Goal: Task Accomplishment & Management: Use online tool/utility

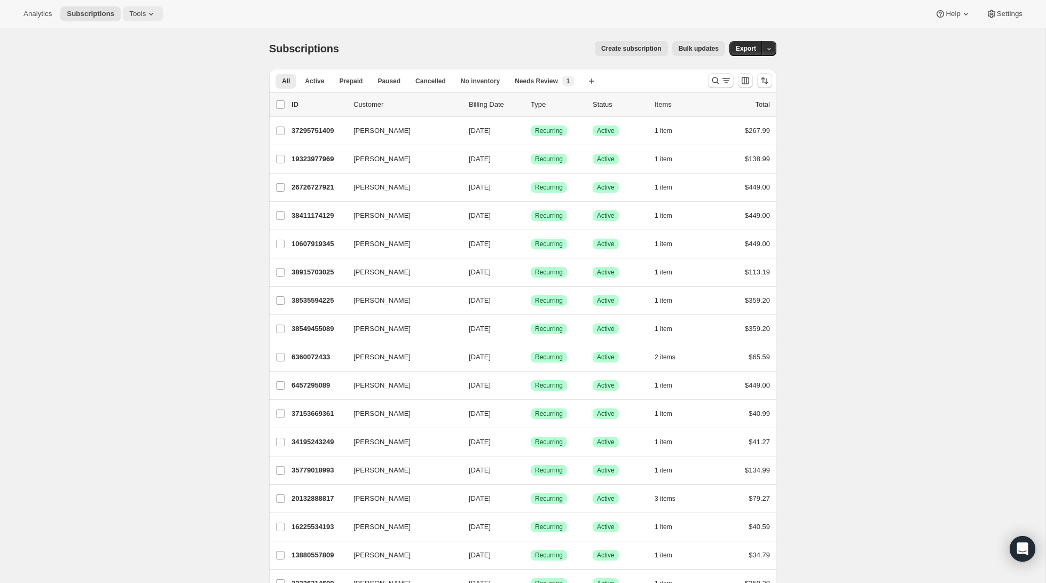
click at [146, 13] on span "Tools" at bounding box center [137, 14] width 17 height 9
click at [132, 68] on span "Bundles" at bounding box center [149, 72] width 94 height 11
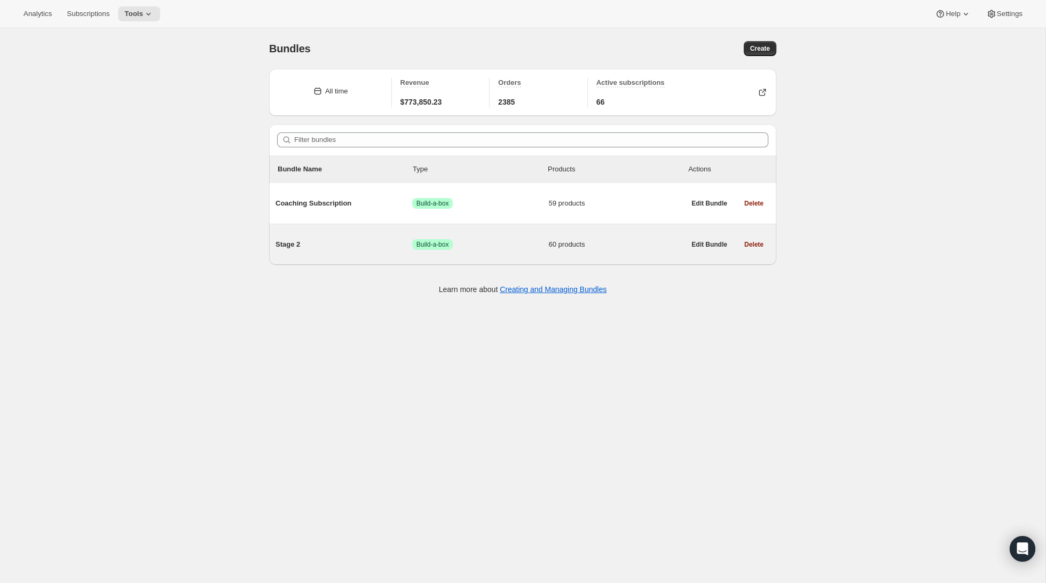
click at [304, 246] on span "Stage 2" at bounding box center [343, 244] width 137 height 11
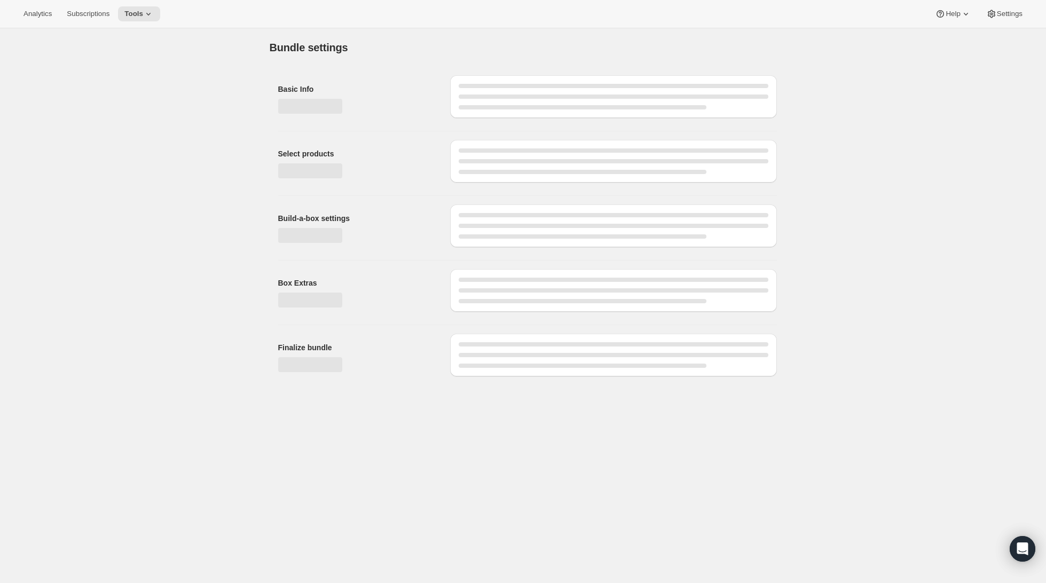
type input "Stage 2"
radio input "true"
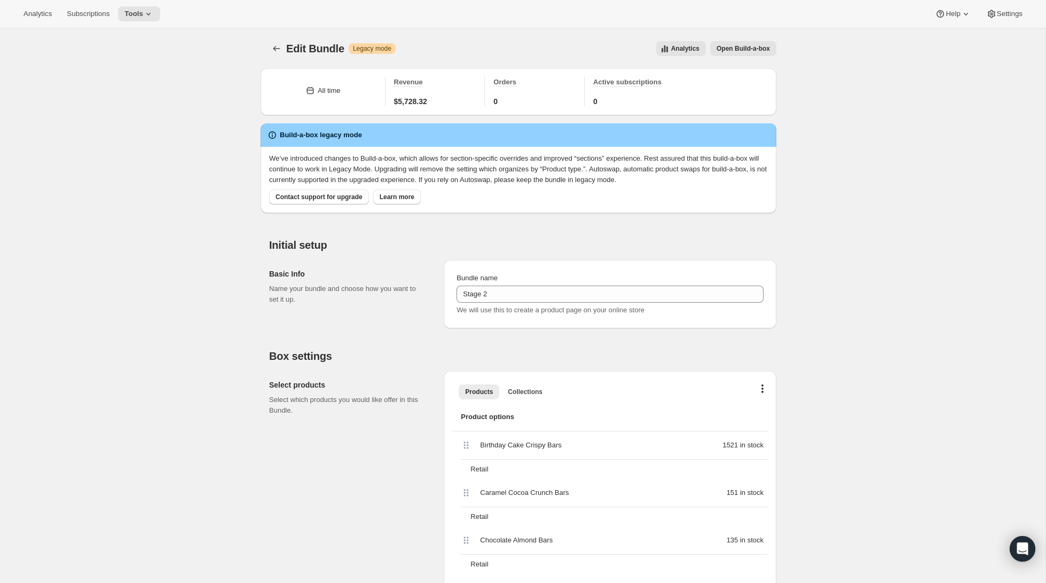
click at [754, 50] on span "Open Build-a-box" at bounding box center [742, 48] width 53 height 9
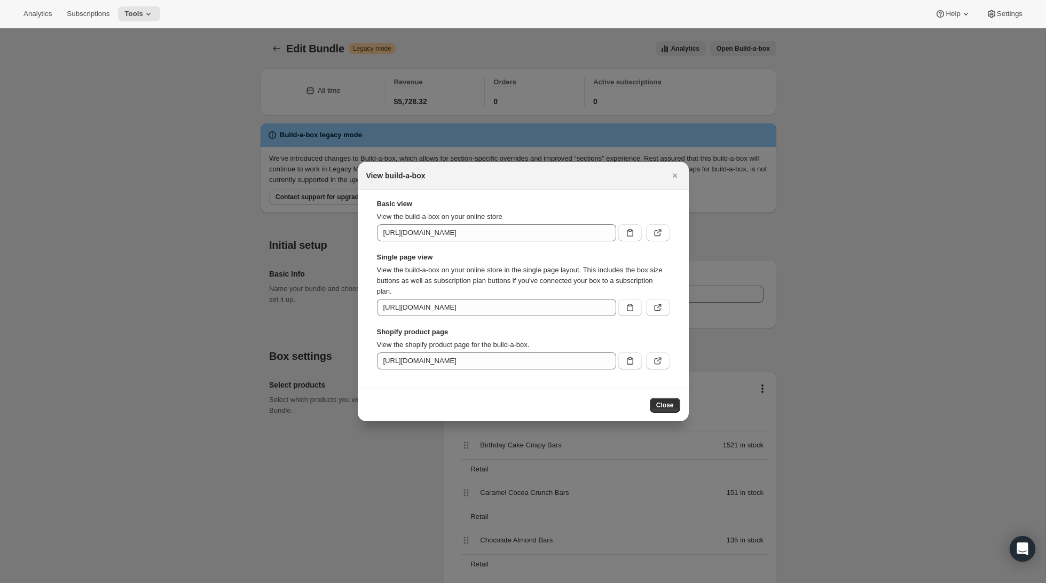
drag, startPoint x: 676, startPoint y: 175, endPoint x: 672, endPoint y: 181, distance: 7.4
click at [676, 175] on icon "Close" at bounding box center [674, 175] width 11 height 11
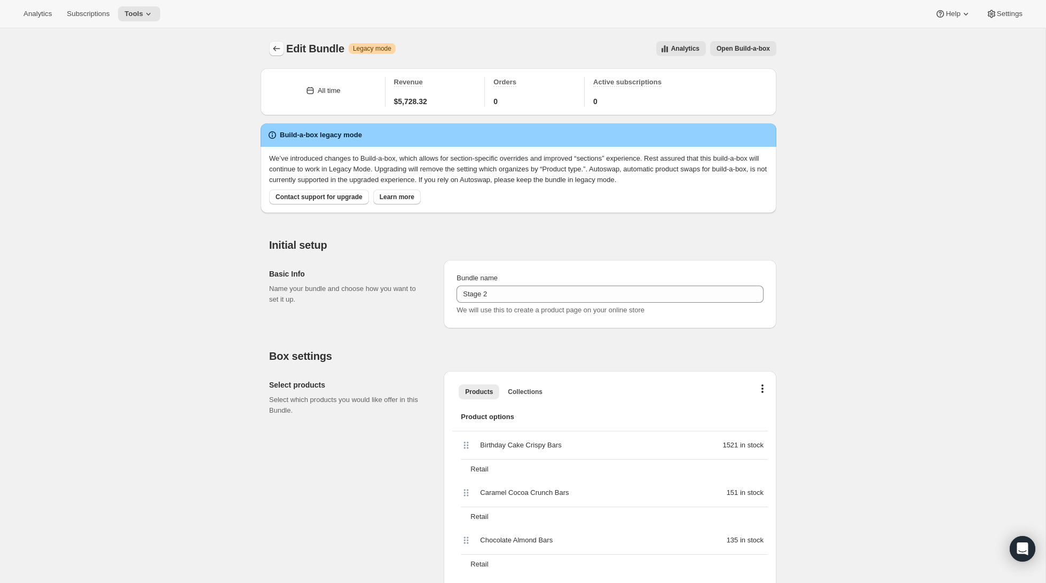
click at [280, 50] on icon "Bundles" at bounding box center [276, 48] width 11 height 11
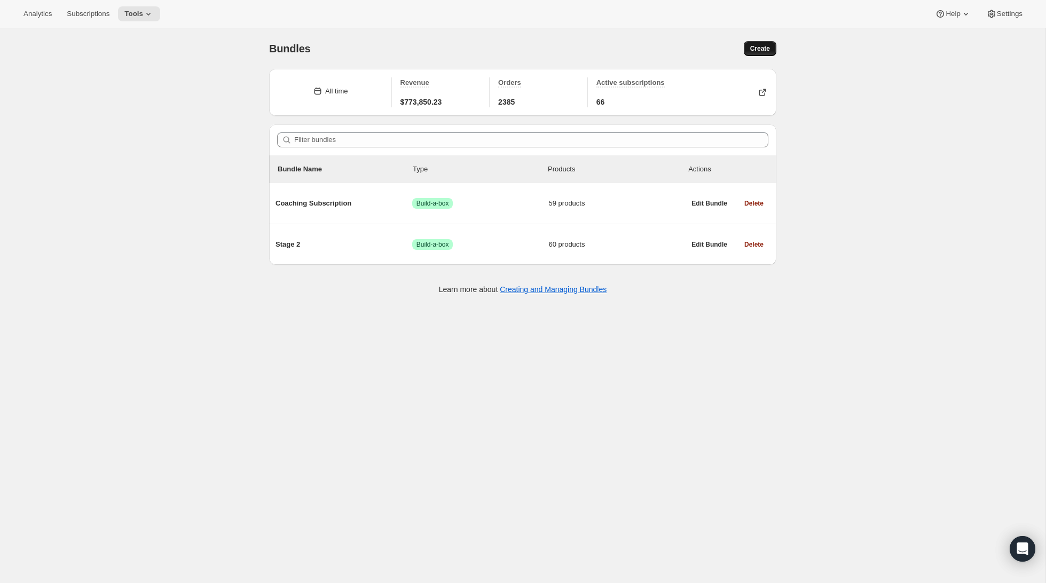
click at [762, 50] on span "Create" at bounding box center [760, 48] width 20 height 9
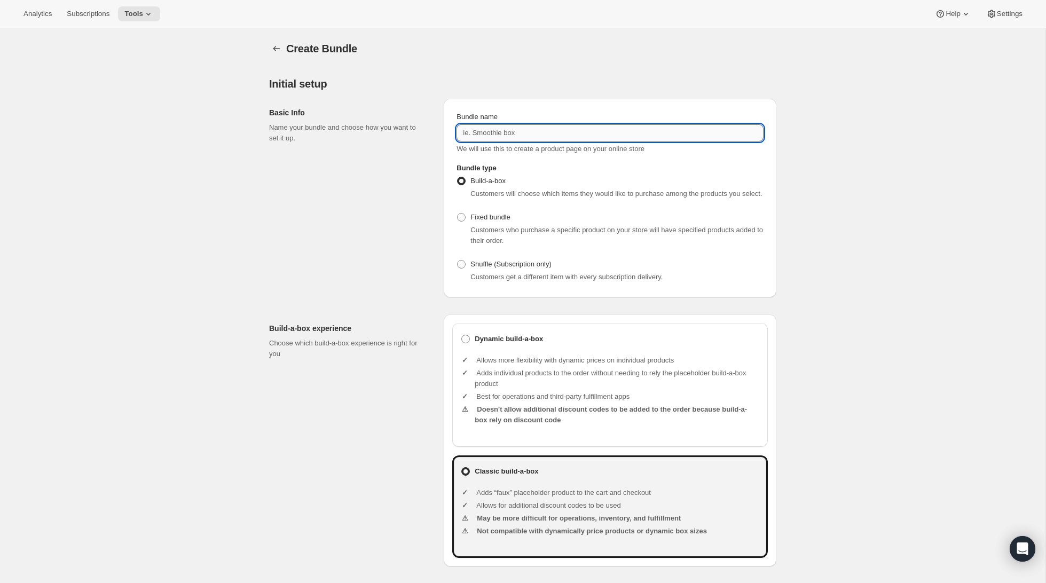
click at [519, 136] on input "Bundle name" at bounding box center [609, 132] width 307 height 17
type input "6 Week Reboot"
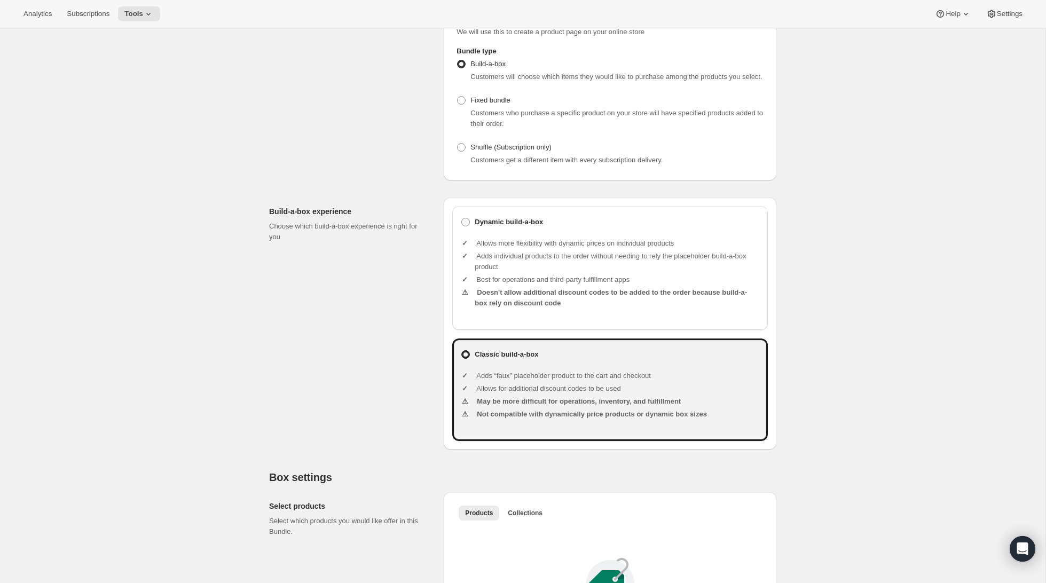
scroll to position [133, 0]
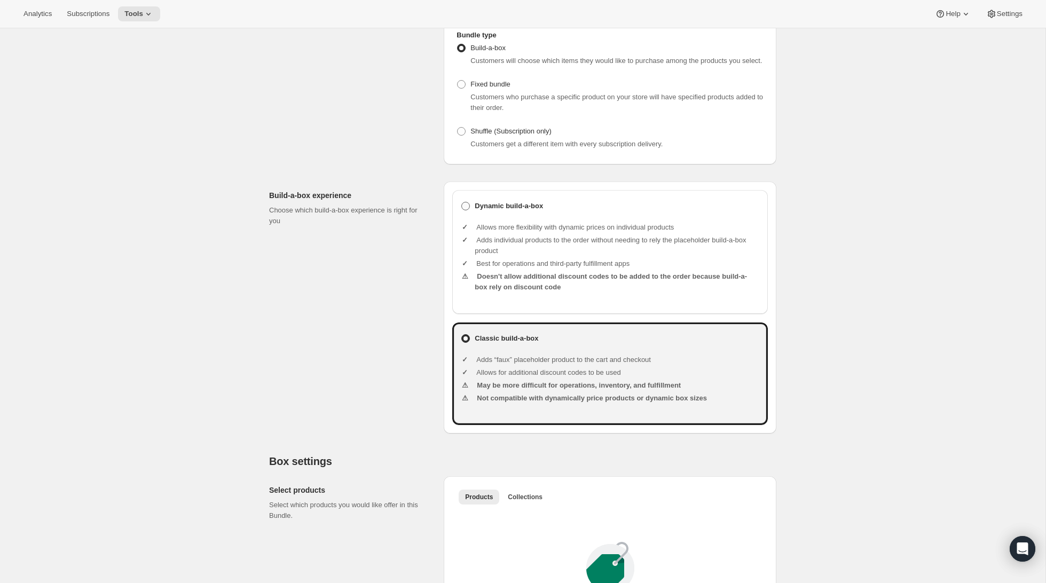
click at [520, 211] on label "Dynamic build-a-box" at bounding box center [610, 206] width 298 height 15
click at [462, 202] on input "Dynamic build-a-box" at bounding box center [461, 202] width 1 height 1
radio input "true"
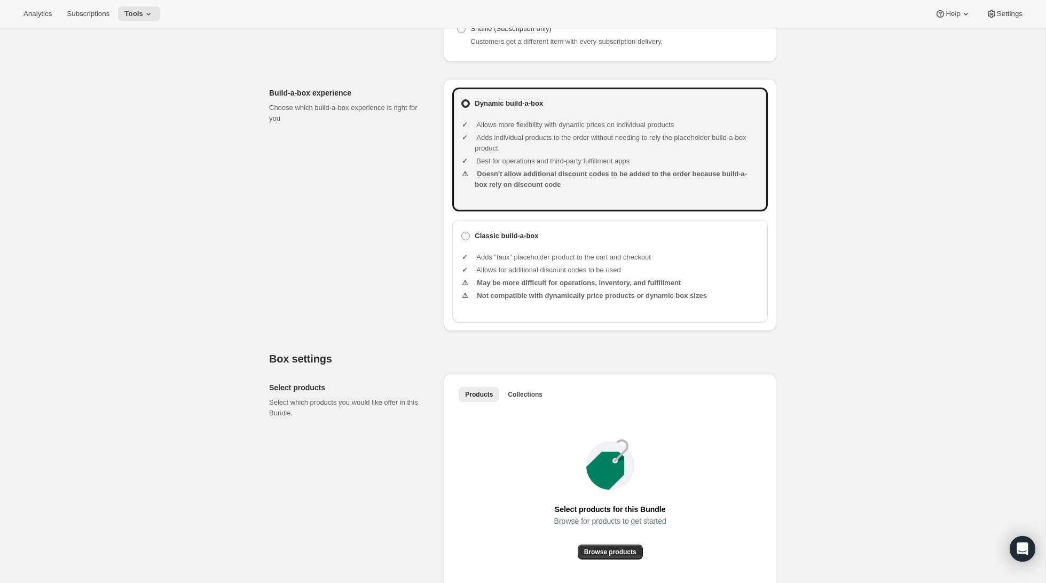
scroll to position [233, 0]
click at [532, 242] on b "Classic build-a-box" at bounding box center [507, 238] width 64 height 8
click at [462, 234] on input "Classic build-a-box" at bounding box center [461, 234] width 1 height 1
radio input "true"
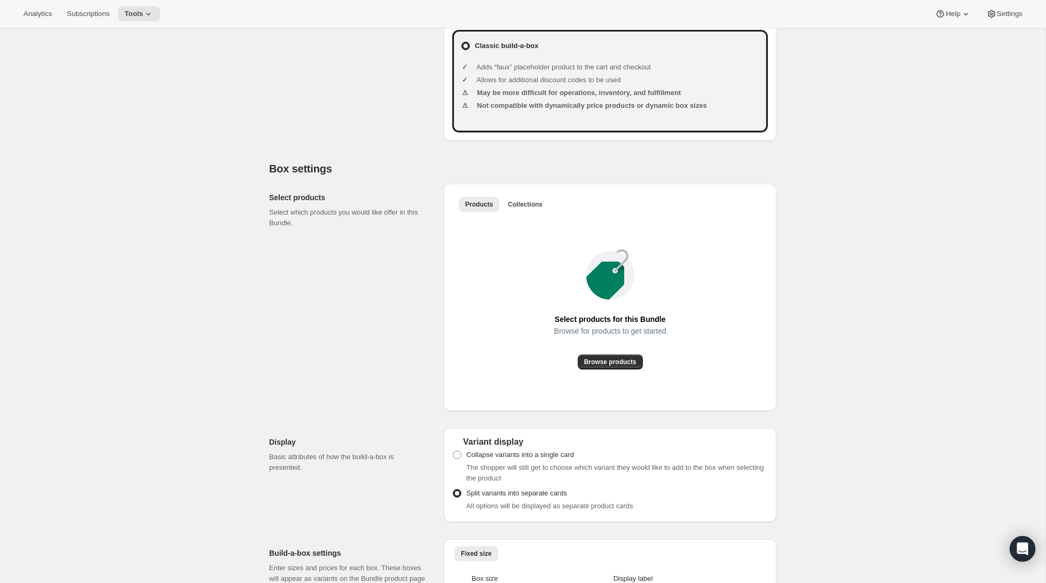
scroll to position [428, 0]
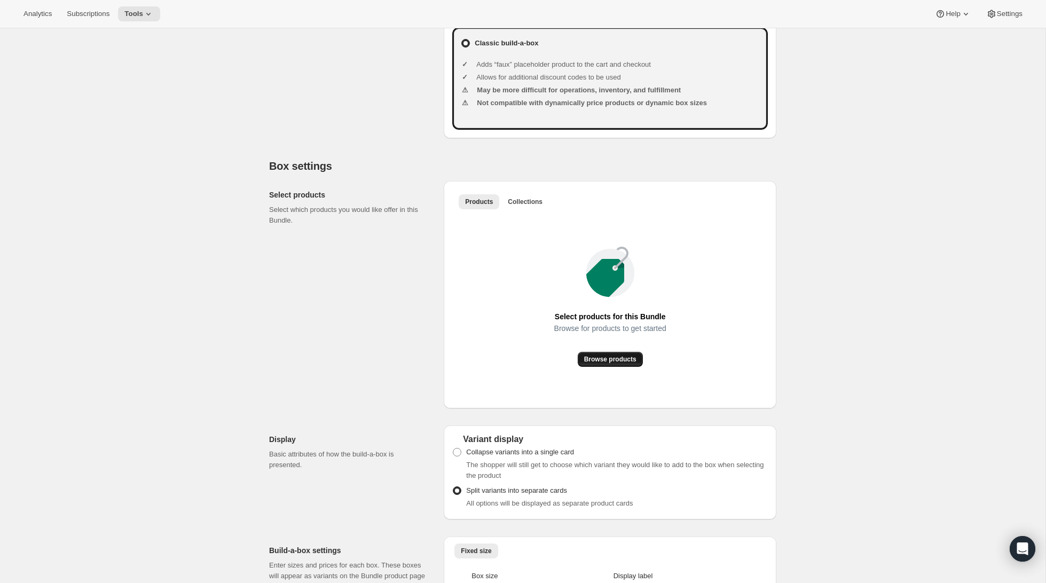
click at [616, 364] on span "Browse products" at bounding box center [610, 359] width 52 height 9
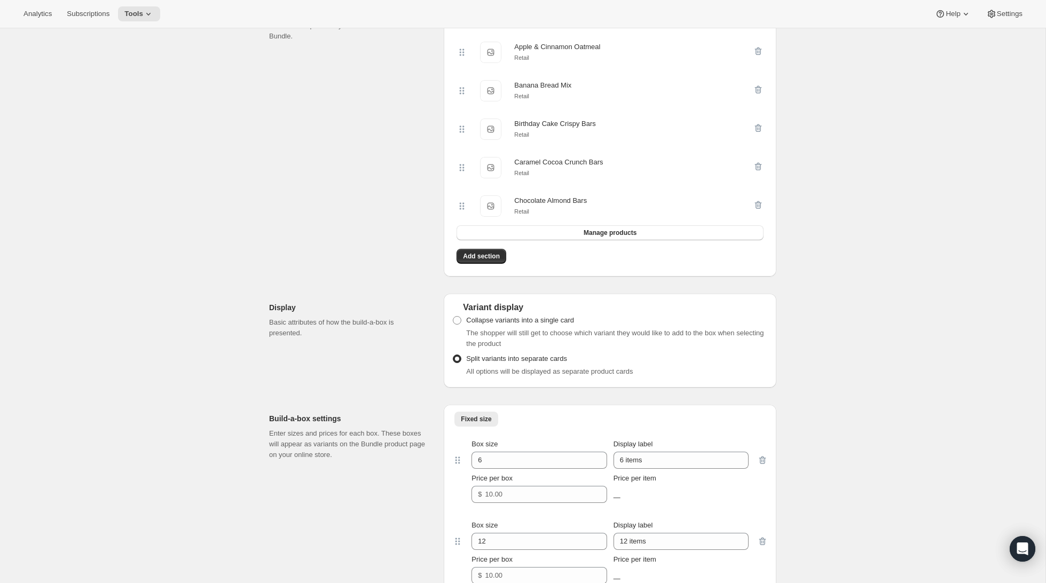
scroll to position [618, 0]
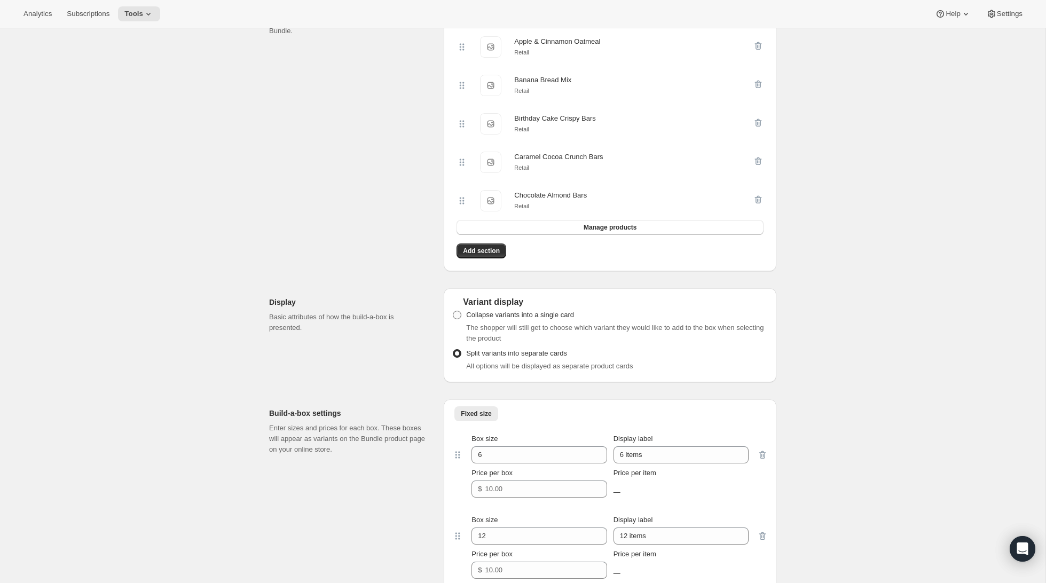
click at [478, 319] on span "Collapse variants into a single card" at bounding box center [520, 315] width 108 height 8
click at [453, 311] on input "Collapse variants into a single card" at bounding box center [453, 311] width 1 height 1
radio input "true"
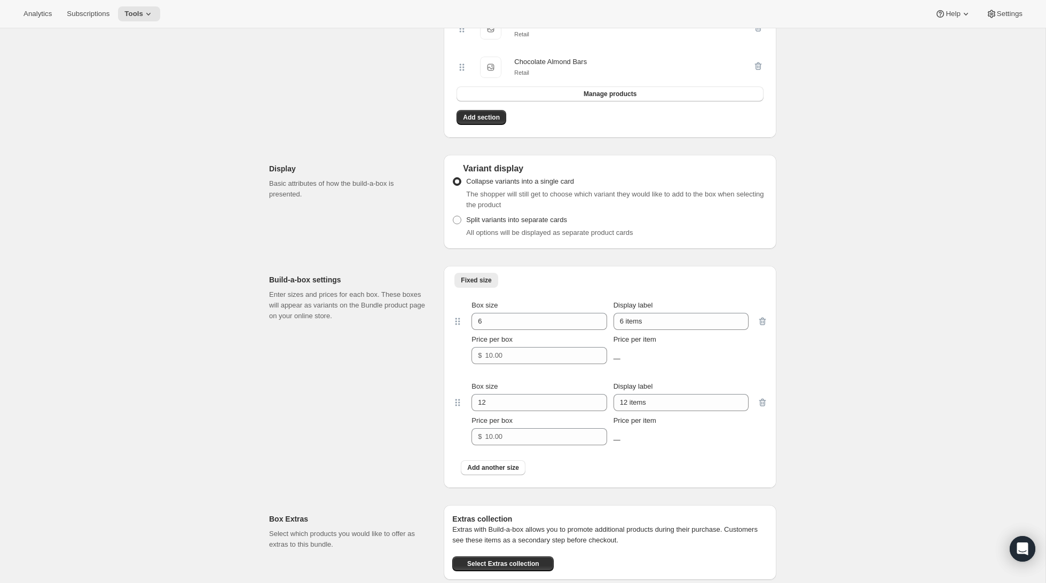
scroll to position [754, 0]
click at [761, 405] on icon "button" at bounding box center [762, 399] width 11 height 11
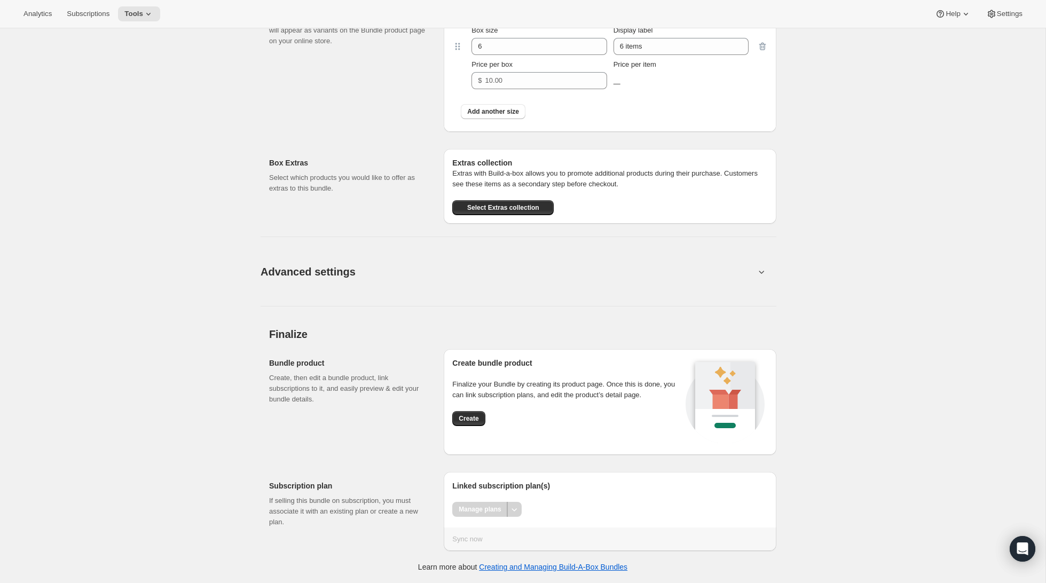
scroll to position [1039, 0]
click at [469, 420] on span "Create" at bounding box center [469, 418] width 20 height 9
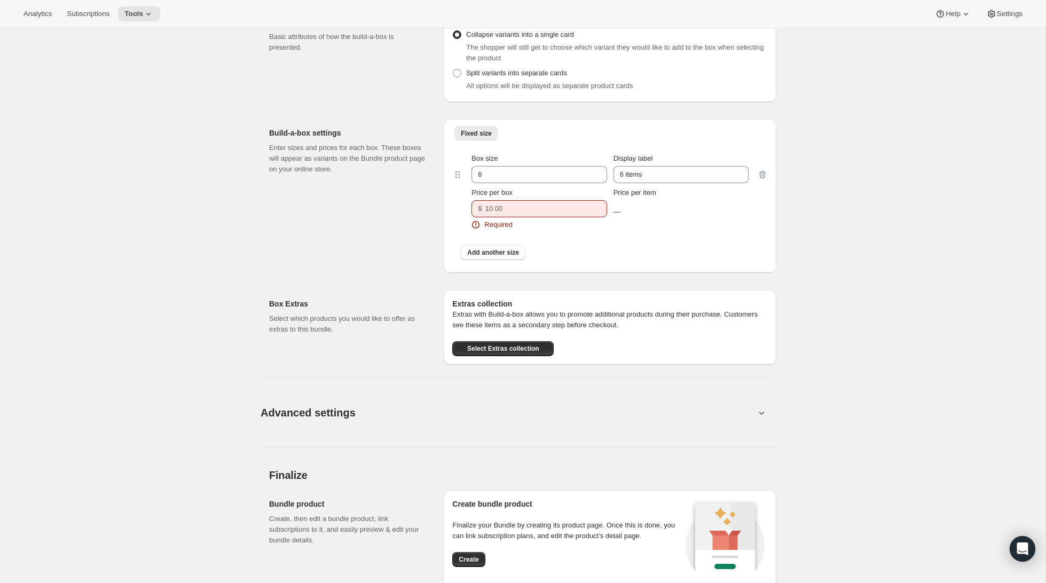
scroll to position [883, 0]
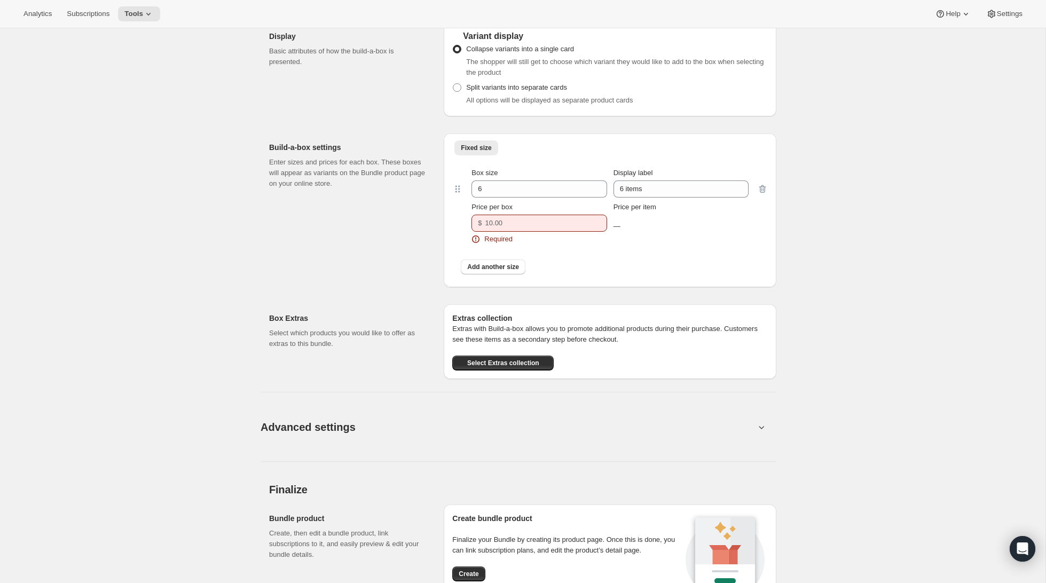
click at [567, 244] on div "Price per box $ Required" at bounding box center [538, 223] width 135 height 43
click at [563, 232] on input "Price per box" at bounding box center [538, 223] width 106 height 17
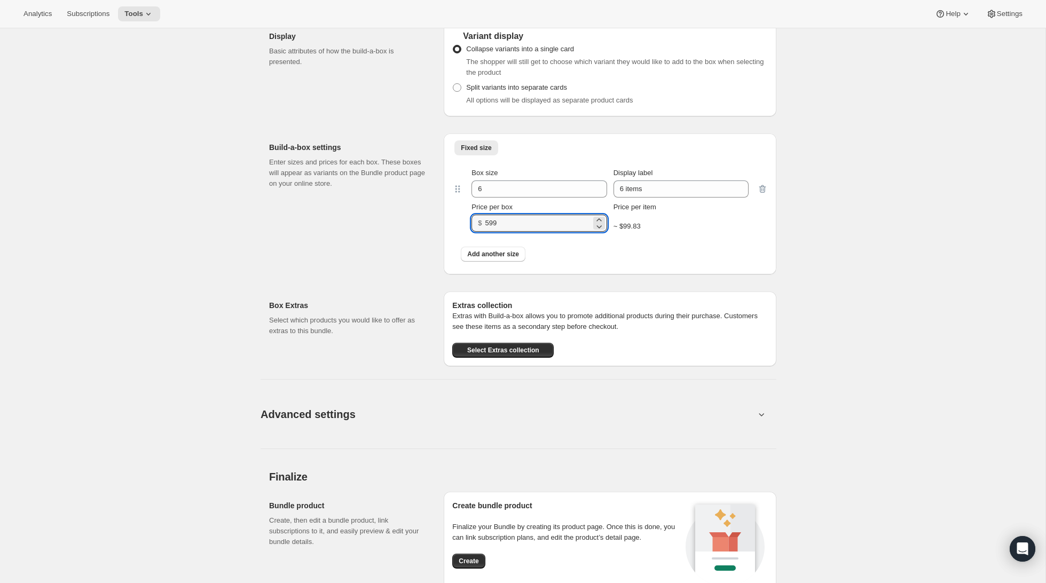
type input "599"
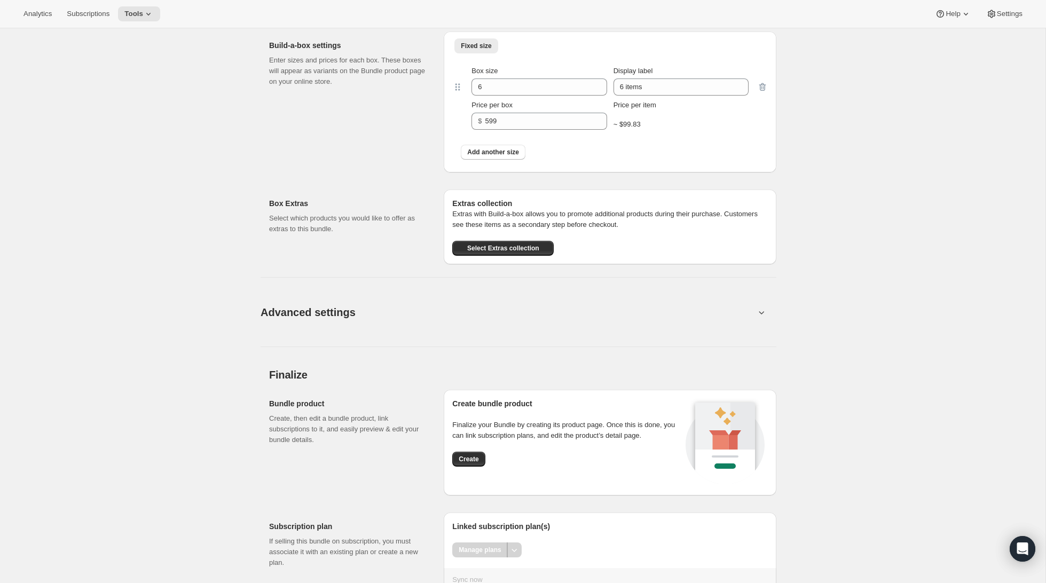
scroll to position [986, 0]
drag, startPoint x: 494, startPoint y: 100, endPoint x: 398, endPoint y: 93, distance: 96.4
click at [425, 94] on div "Build-a-box settings Enter sizes and prices for each box. These boxes will appe…" at bounding box center [522, 96] width 507 height 149
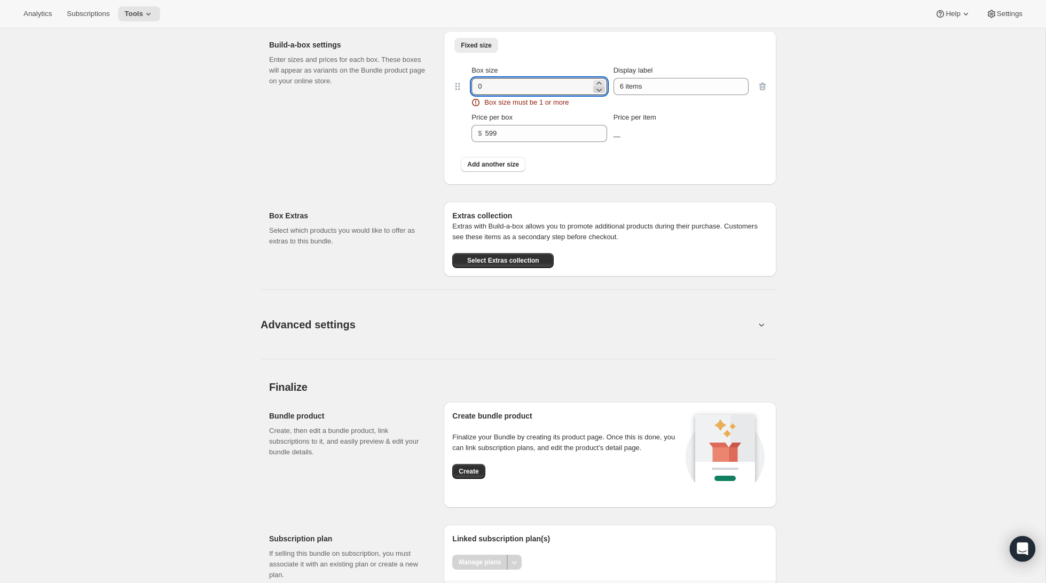
click at [594, 95] on icon at bounding box center [599, 89] width 11 height 11
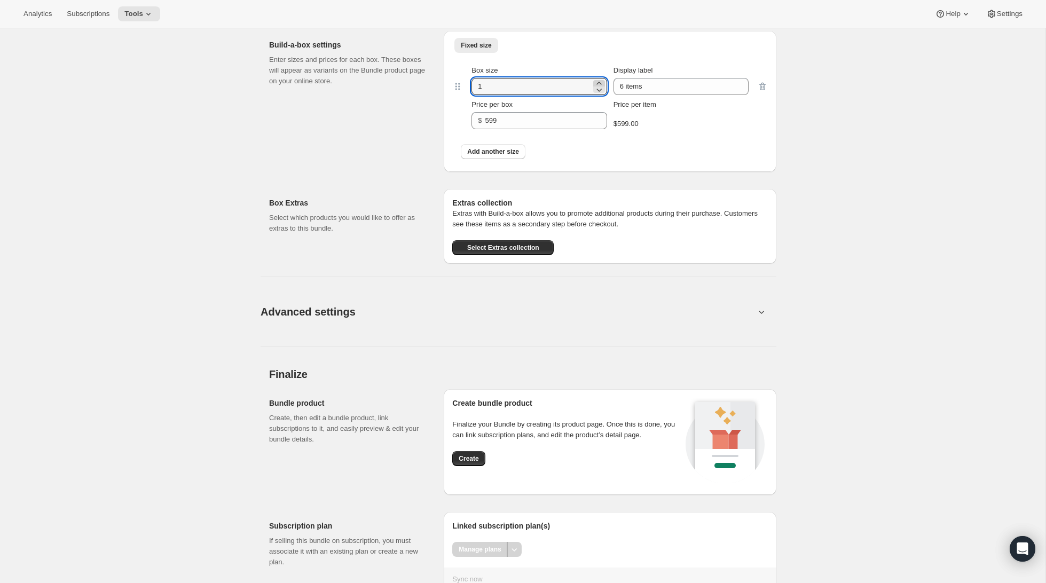
click at [598, 89] on icon at bounding box center [599, 83] width 11 height 11
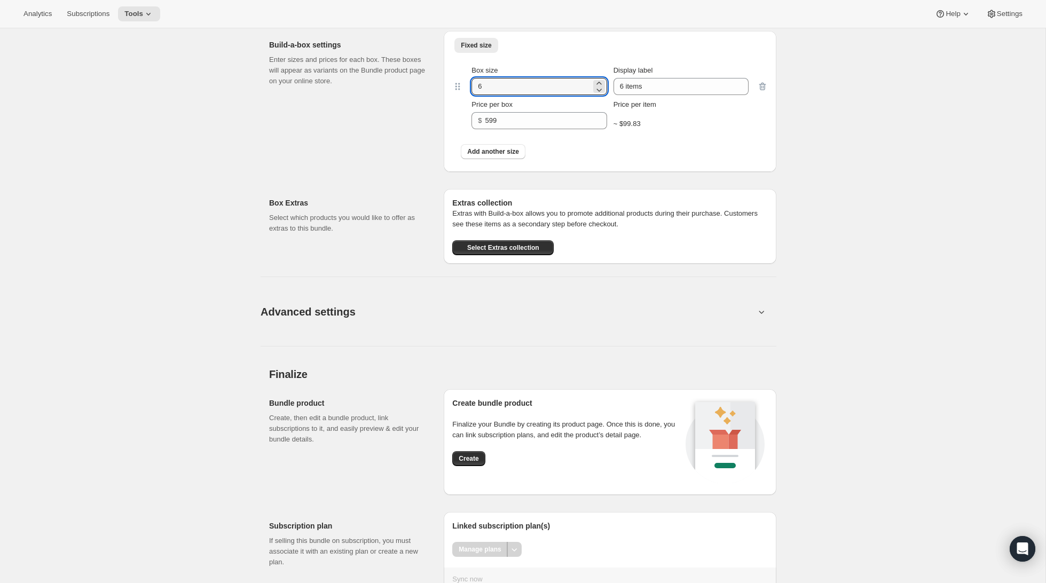
drag, startPoint x: 473, startPoint y: 96, endPoint x: 443, endPoint y: 93, distance: 30.5
click at [443, 93] on div "Build-a-box settings Enter sizes and prices for each box. These boxes will appe…" at bounding box center [522, 96] width 507 height 149
type input "18"
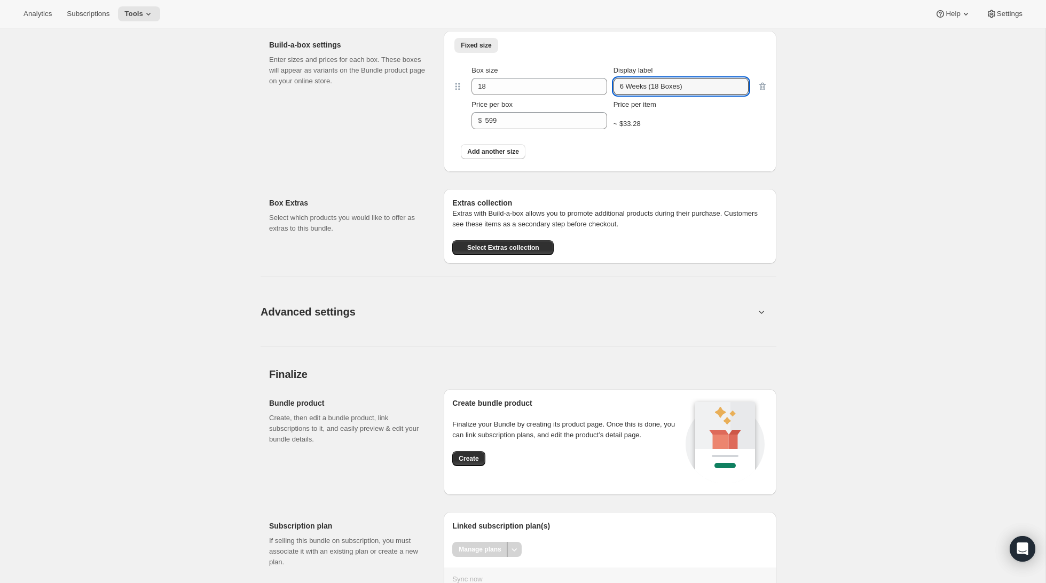
scroll to position [1039, 0]
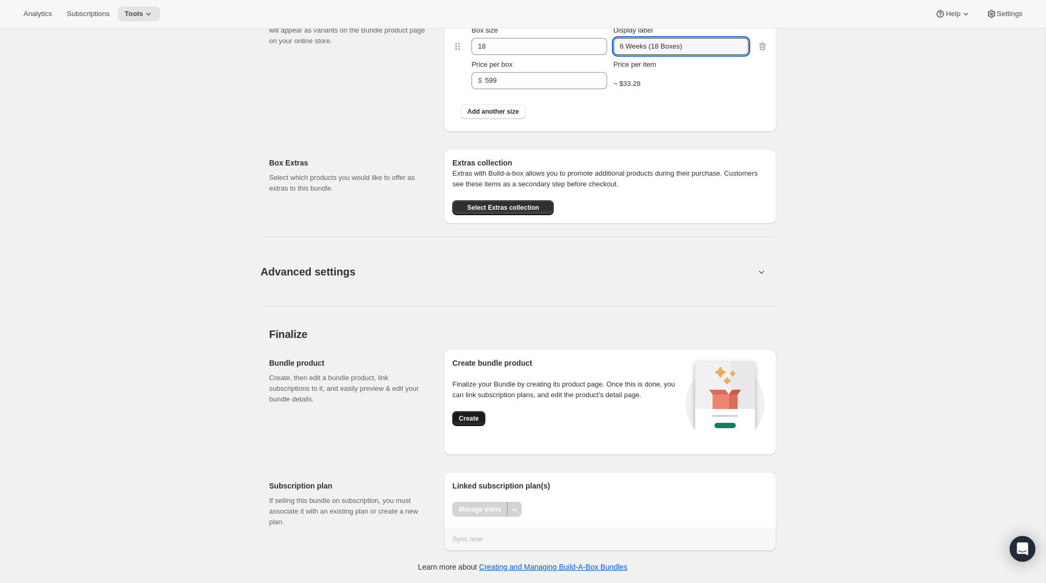
type input "6 Weeks (18 Boxes)"
click at [473, 421] on span "Create" at bounding box center [469, 418] width 20 height 9
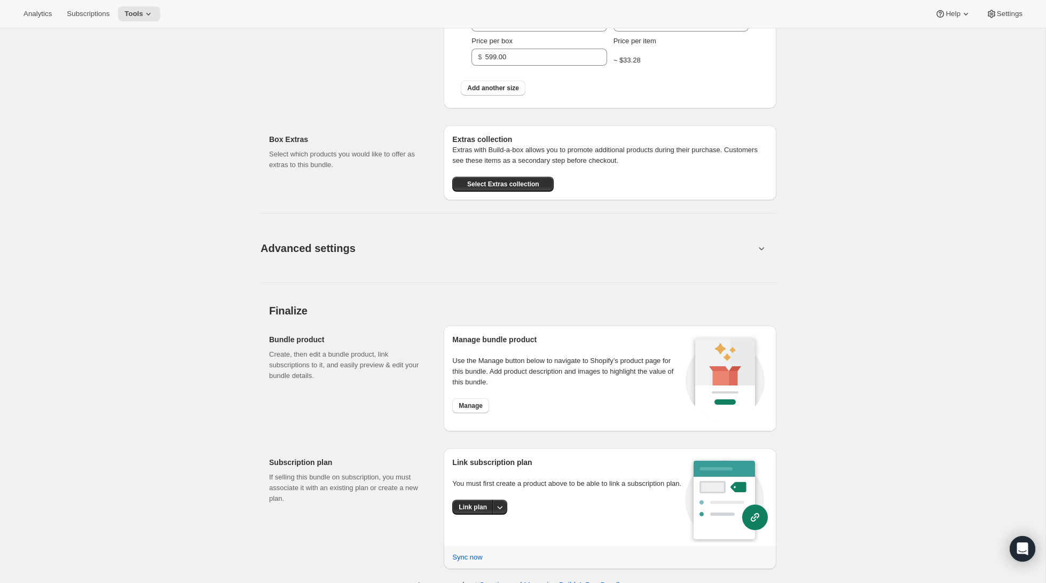
scroll to position [725, 0]
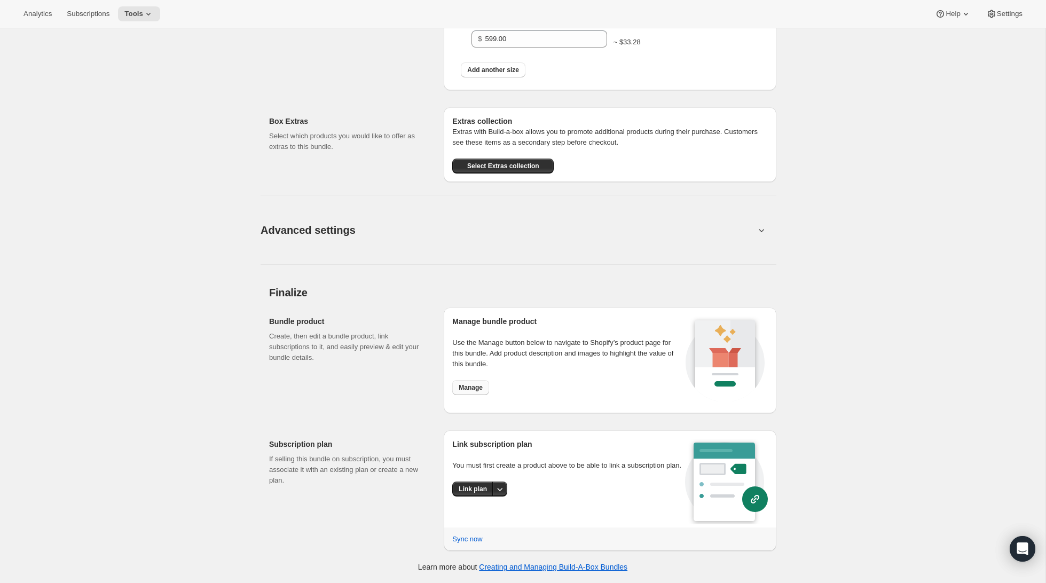
click at [473, 388] on span "Manage" at bounding box center [471, 387] width 24 height 9
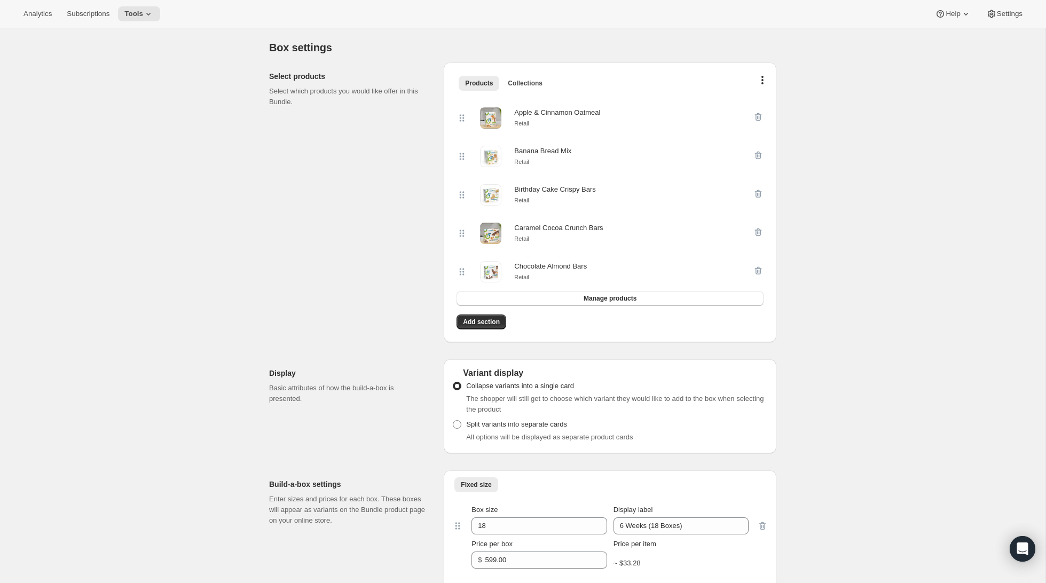
scroll to position [93, 0]
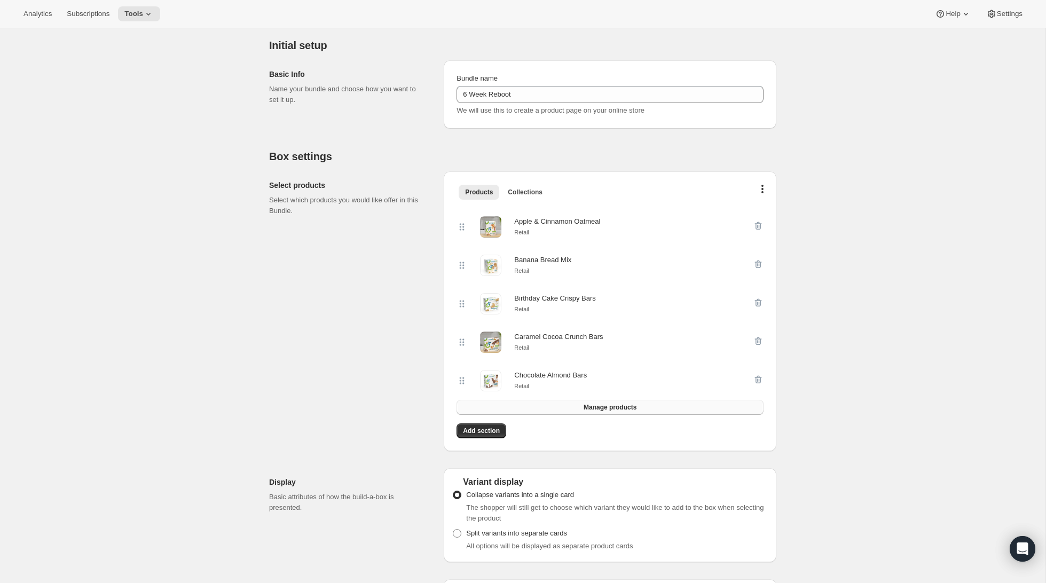
click at [621, 409] on span "Manage products" at bounding box center [609, 407] width 53 height 9
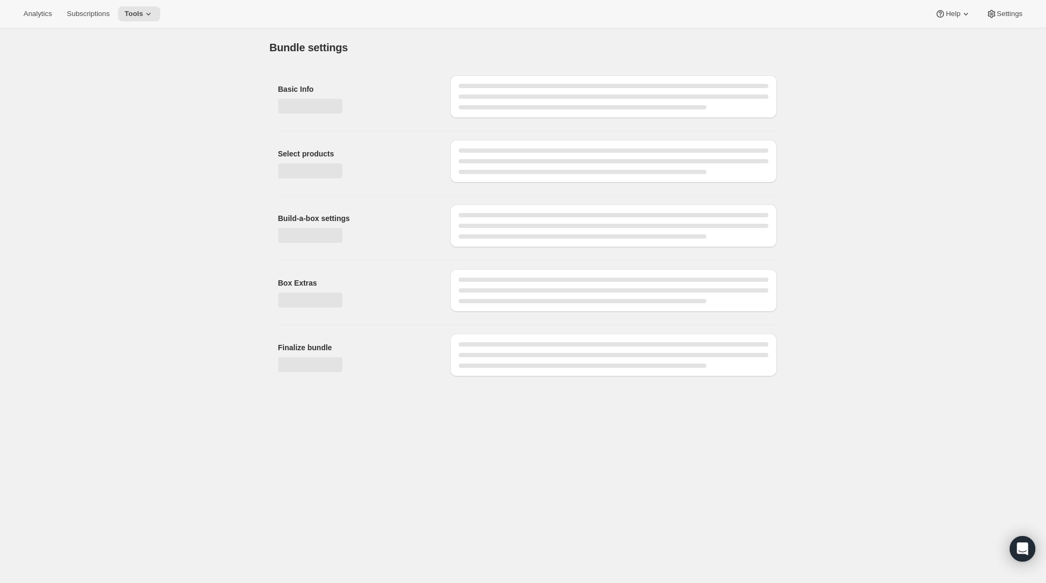
scroll to position [0, 0]
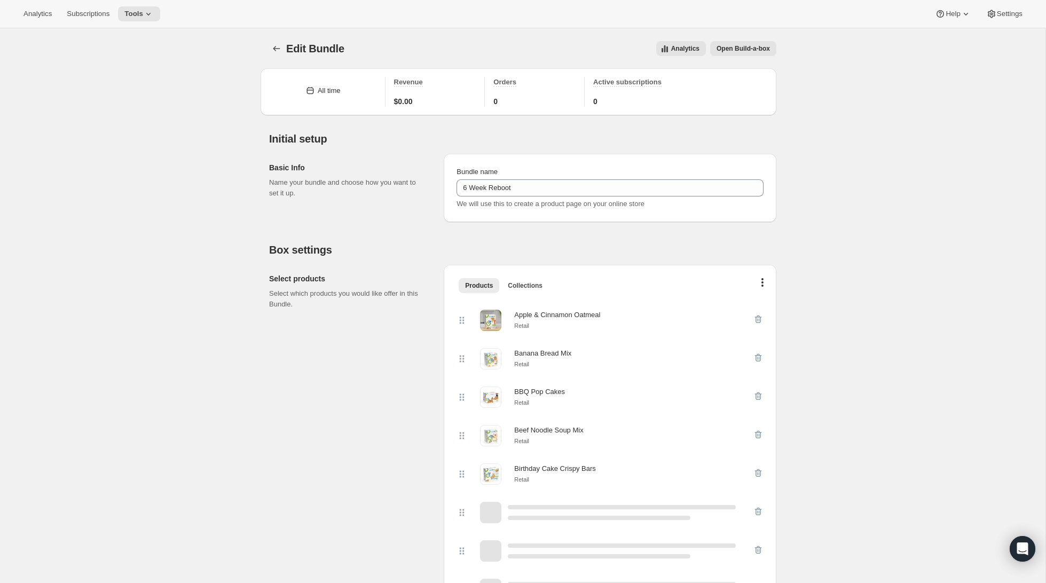
click at [735, 52] on span "Open Build-a-box" at bounding box center [742, 48] width 53 height 9
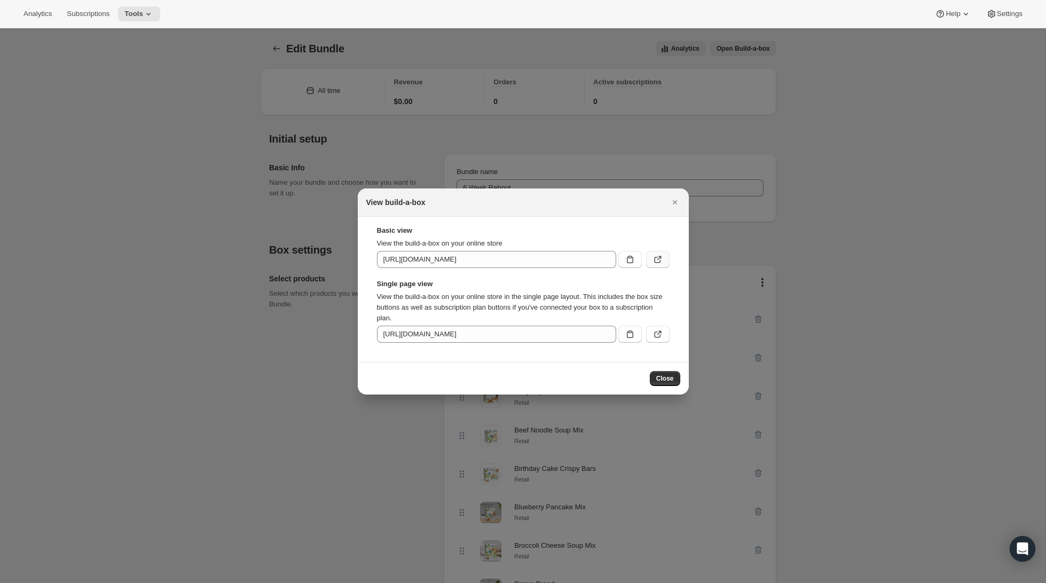
click at [659, 258] on icon ":rgp:" at bounding box center [657, 259] width 11 height 11
click at [674, 202] on icon "Close" at bounding box center [674, 202] width 4 height 4
